Goal: Task Accomplishment & Management: Use online tool/utility

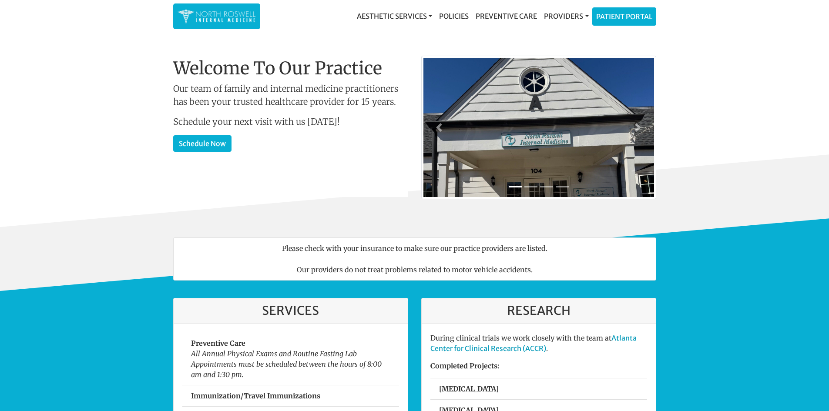
click at [633, 19] on link "Patient Portal" at bounding box center [624, 16] width 63 height 17
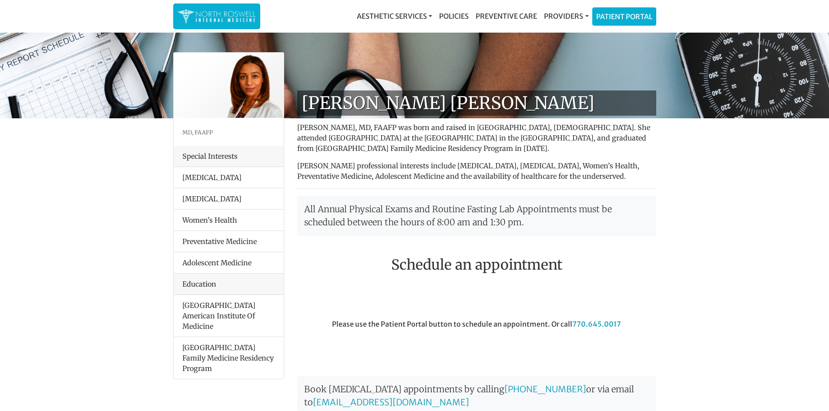
click at [239, 156] on div "Special Interests" at bounding box center [229, 156] width 110 height 21
click at [623, 11] on link "Patient Portal" at bounding box center [624, 16] width 63 height 17
